Goal: Check status: Check status

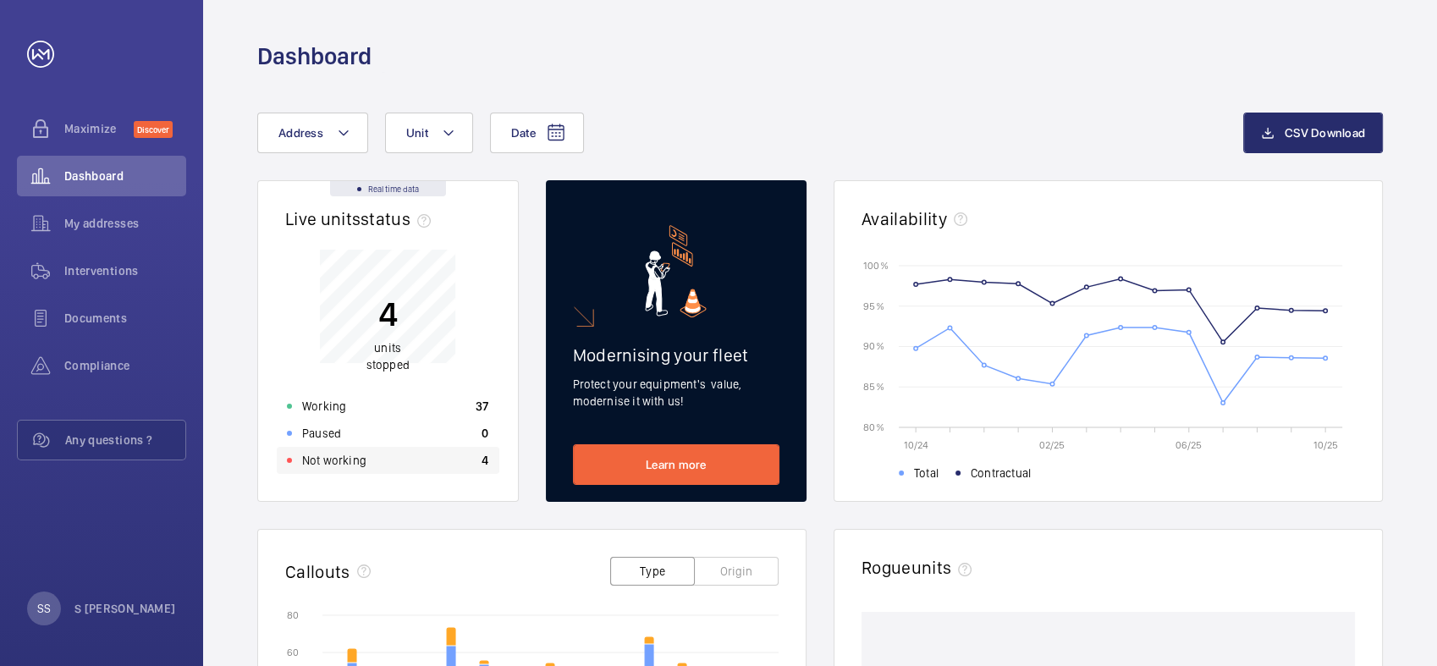
click at [321, 461] on p "Not working" at bounding box center [334, 460] width 64 height 17
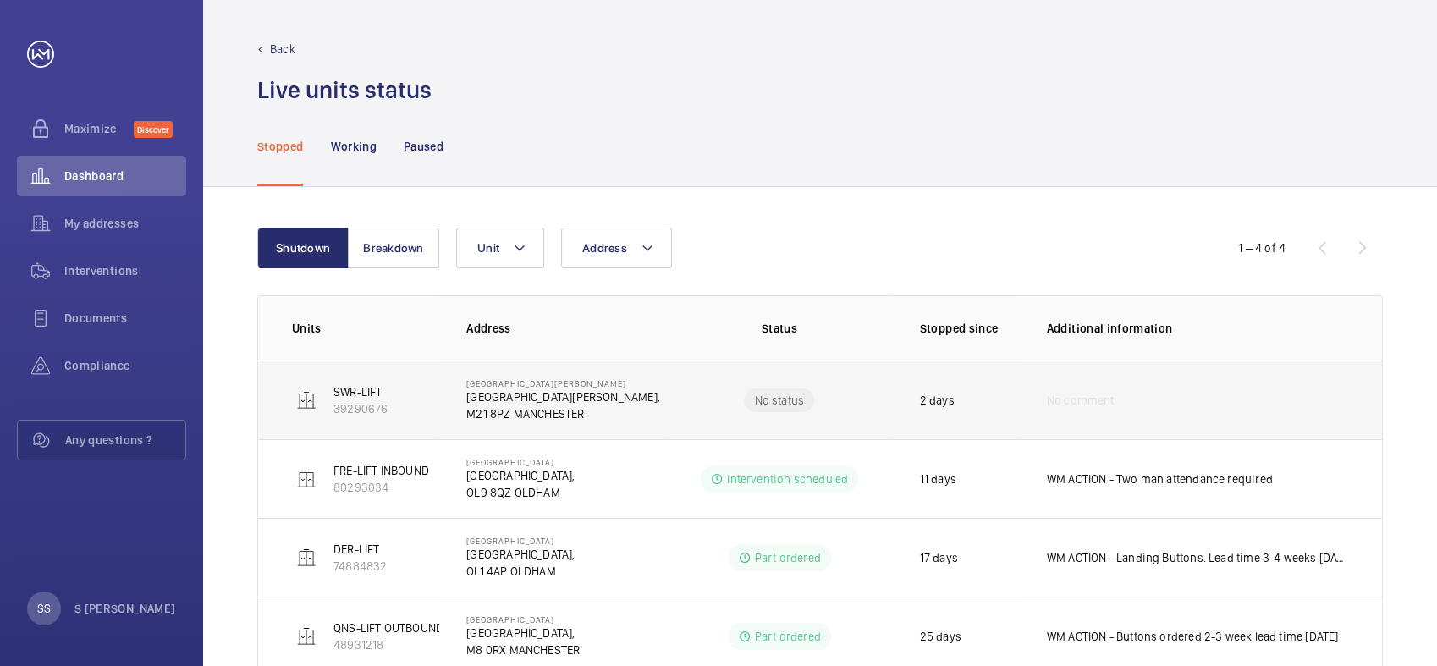
scroll to position [52, 0]
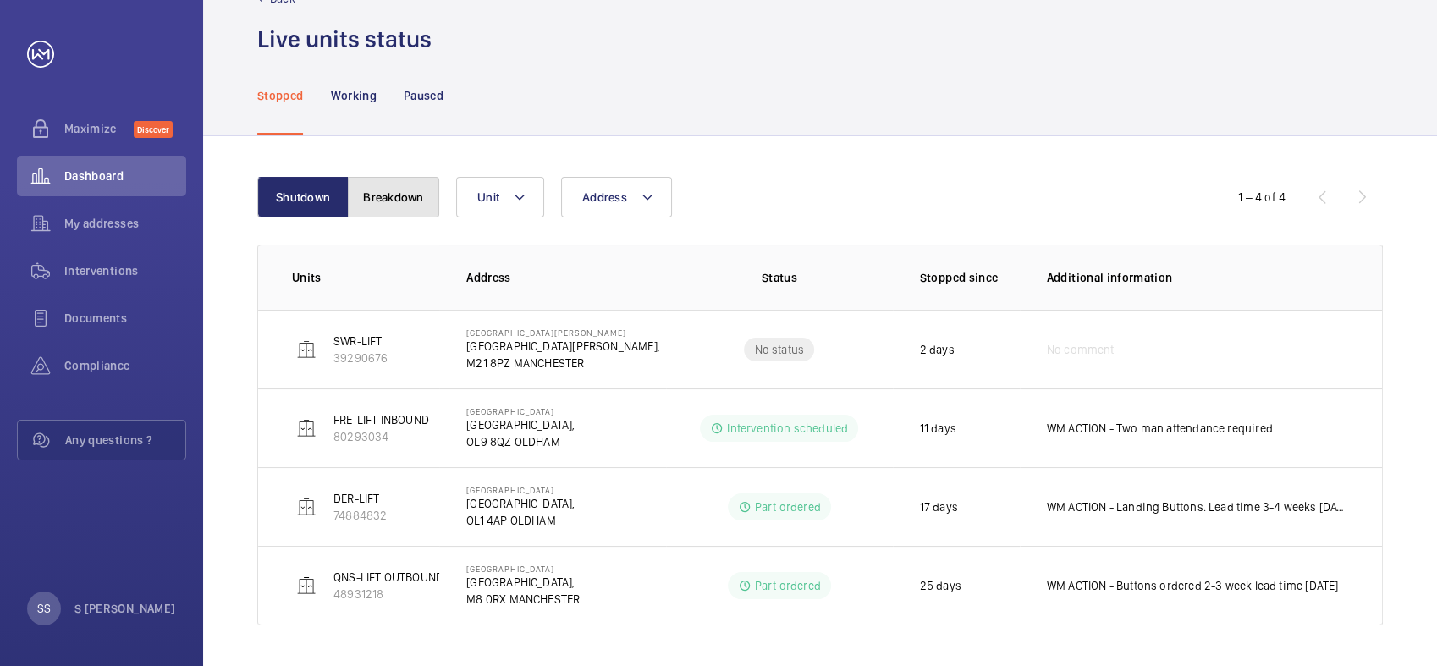
click at [395, 182] on button "Breakdown" at bounding box center [393, 197] width 91 height 41
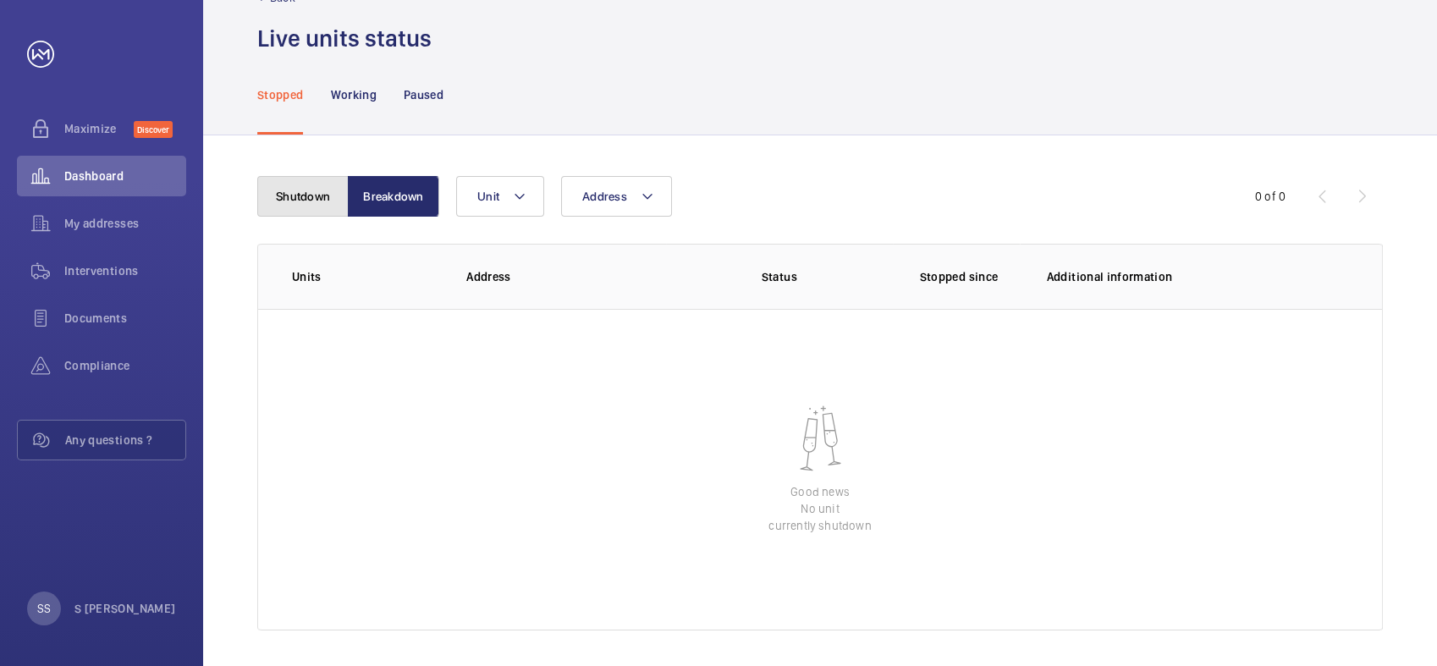
click at [290, 187] on button "Shutdown" at bounding box center [302, 196] width 91 height 41
